Goal: Obtain resource: Download file/media

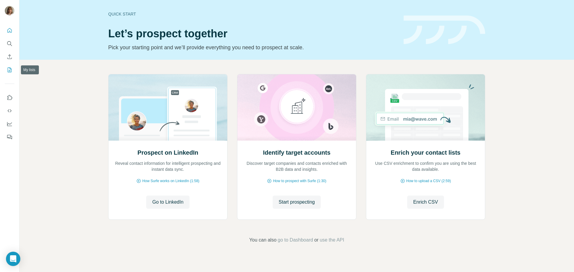
click at [7, 67] on button "My lists" at bounding box center [10, 70] width 10 height 11
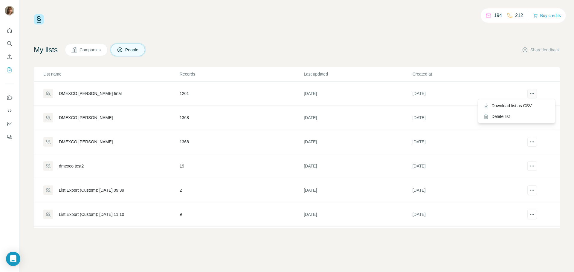
click at [535, 92] on button "actions" at bounding box center [532, 94] width 10 height 10
click at [523, 106] on span "Download list as CSV" at bounding box center [511, 106] width 40 height 6
click at [242, 10] on div "194 212 Buy credits My lists Companies People Share feedback List name Records …" at bounding box center [296, 136] width 554 height 272
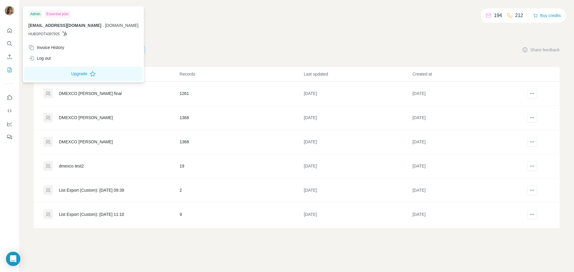
click at [266, 19] on div "194 212 Buy credits" at bounding box center [297, 19] width 526 height 10
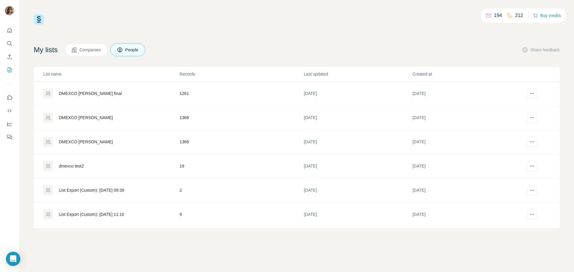
click at [238, 38] on div "194 212 Buy credits My lists Companies People Share feedback List name Records …" at bounding box center [297, 121] width 526 height 214
click at [124, 252] on div "194 212 Buy credits My lists Companies People Share feedback List name Records …" at bounding box center [296, 136] width 554 height 272
click at [210, 17] on div "194 212 Buy credits" at bounding box center [297, 19] width 526 height 10
